Goal: Navigation & Orientation: Find specific page/section

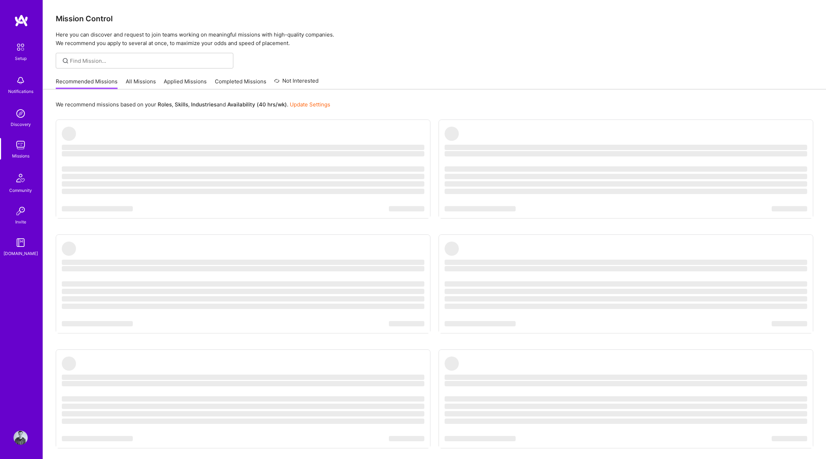
click at [22, 141] on img at bounding box center [20, 145] width 14 height 14
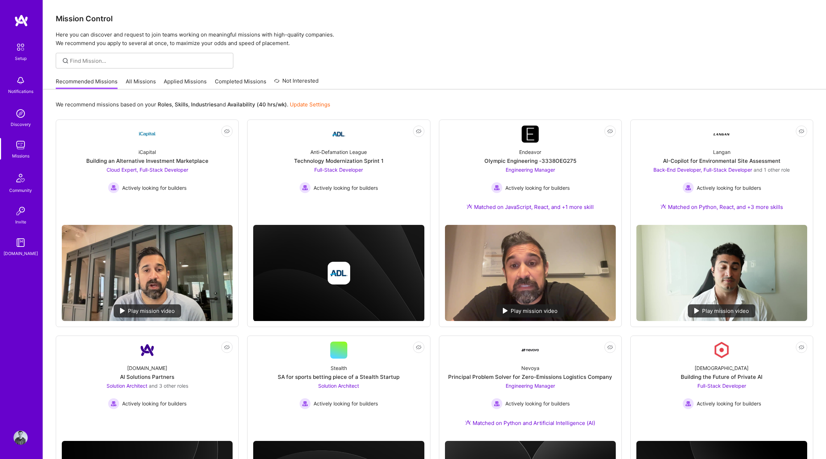
click at [184, 83] on link "Applied Missions" at bounding box center [185, 84] width 43 height 12
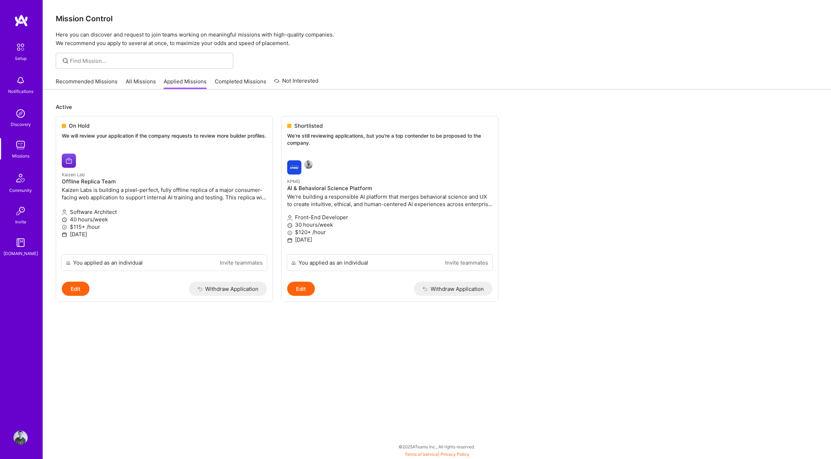
click at [224, 81] on link "Completed Missions" at bounding box center [240, 84] width 51 height 12
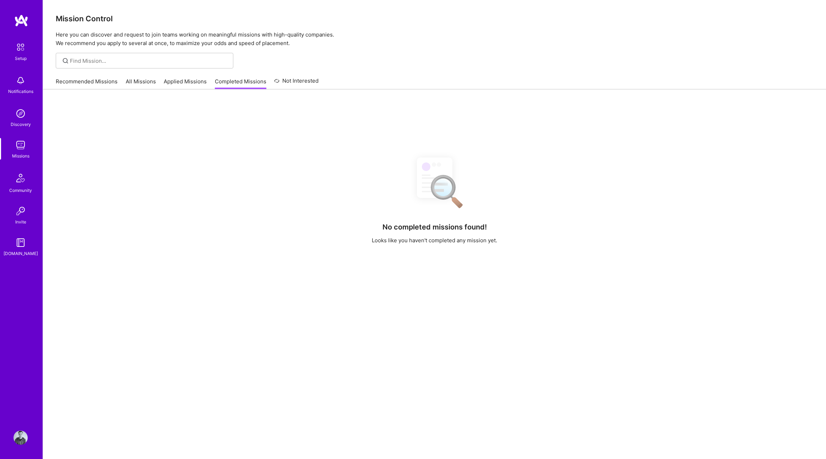
click at [294, 83] on link "Not Interested" at bounding box center [296, 83] width 44 height 13
